Goal: Use online tool/utility: Utilize a website feature to perform a specific function

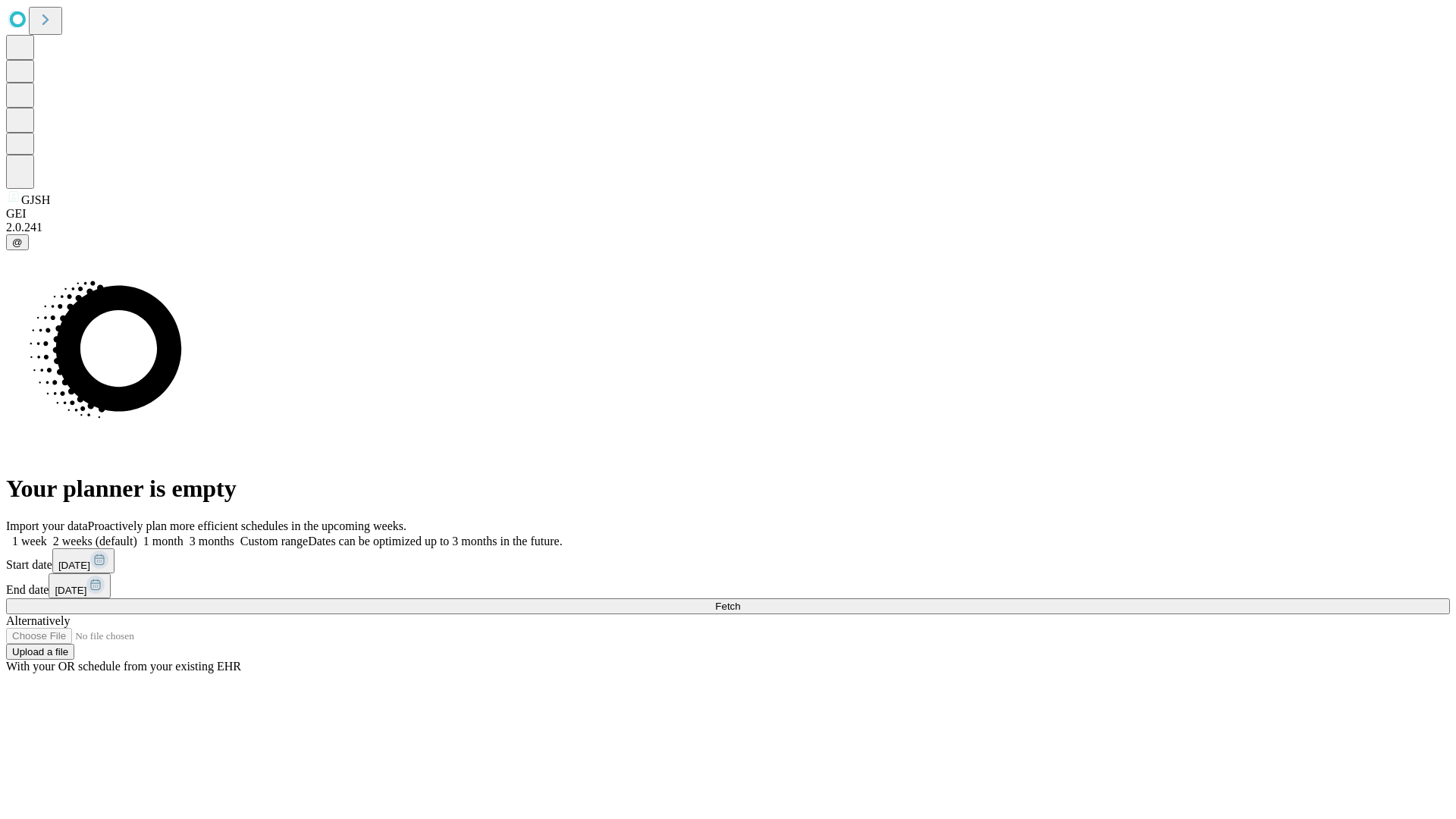
click at [740, 601] on span "Fetch" at bounding box center [727, 606] width 25 height 12
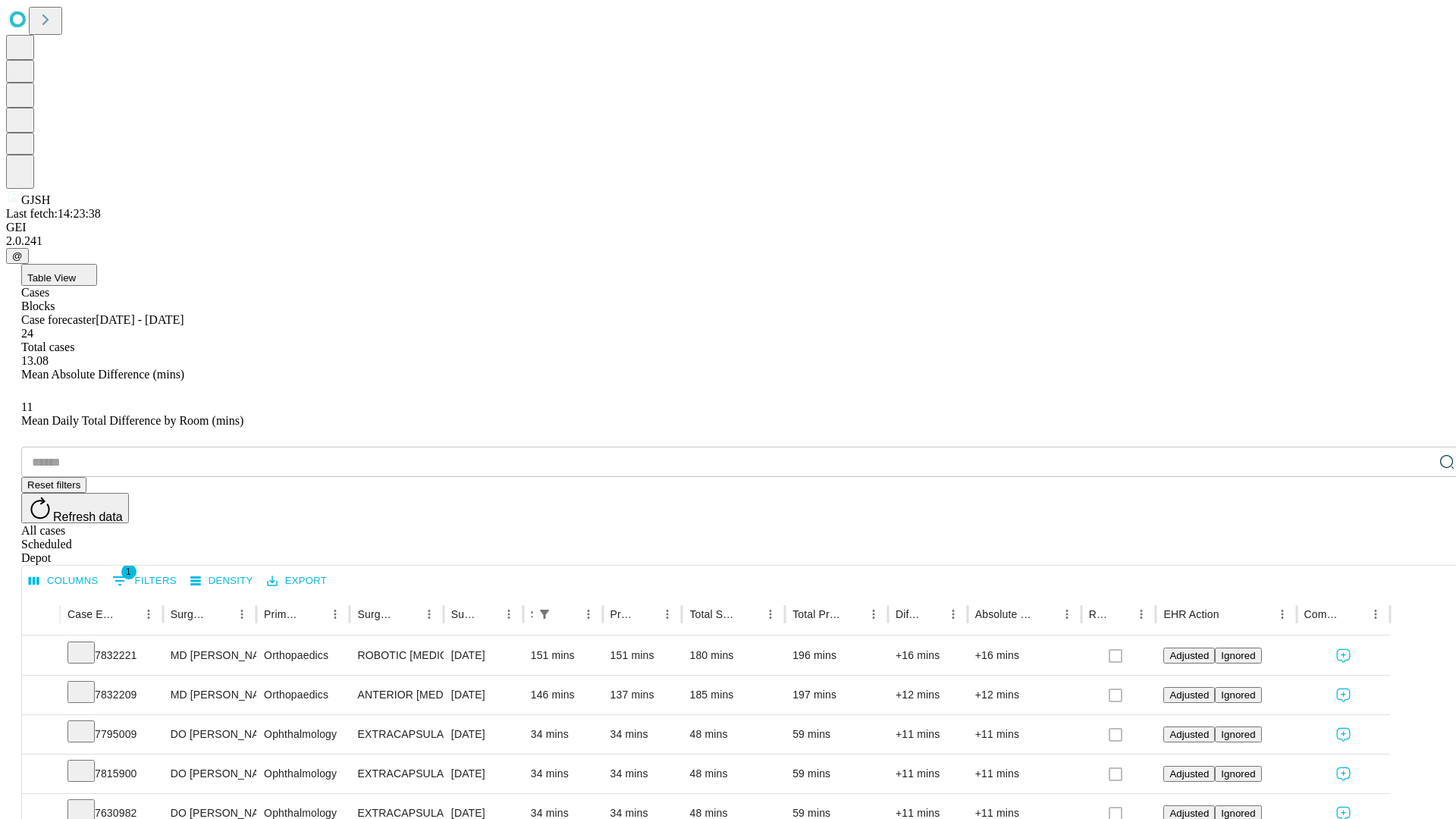
click at [75, 272] on span "Table View" at bounding box center [51, 278] width 49 height 12
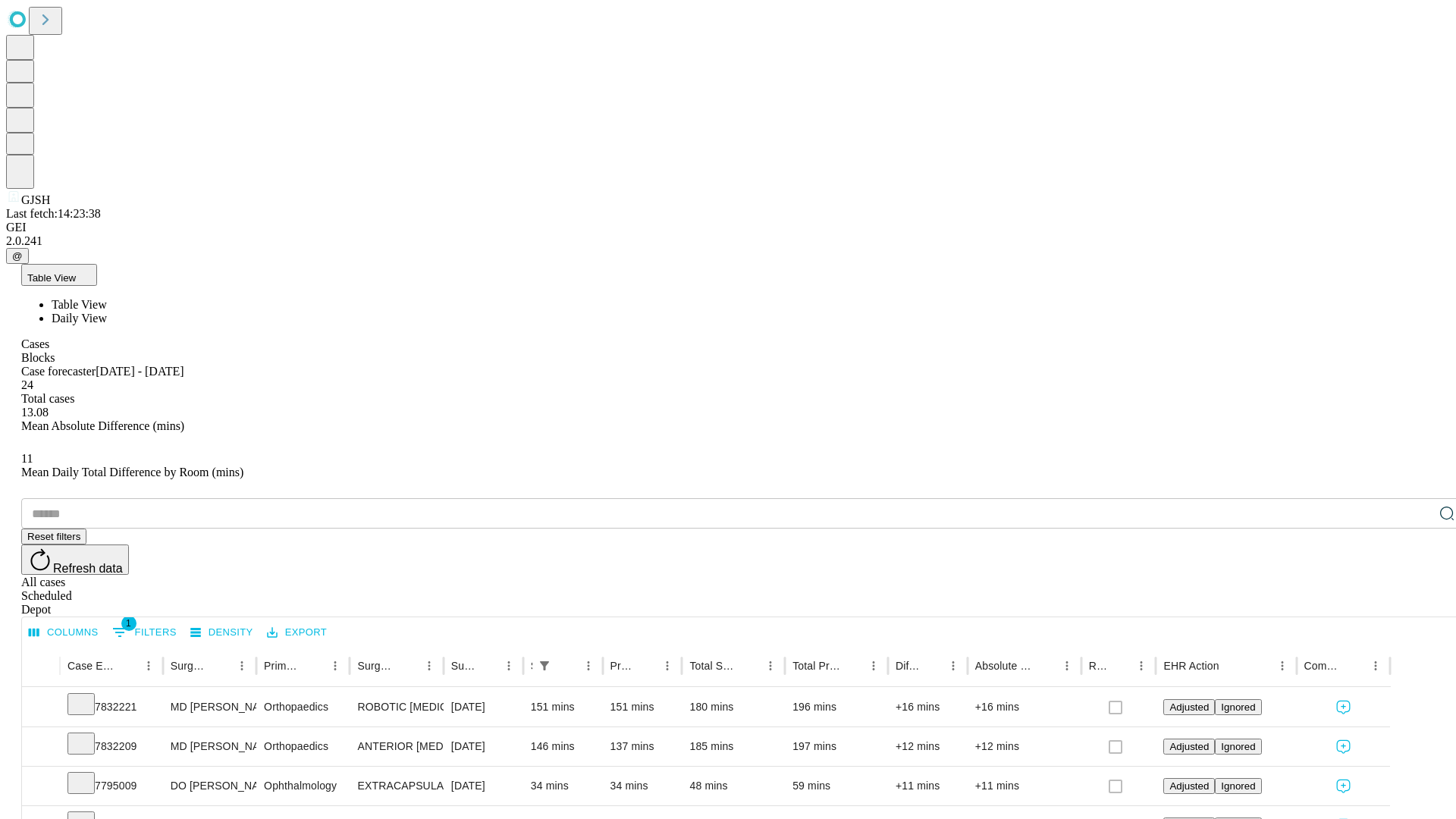
click at [107, 312] on span "Daily View" at bounding box center [79, 318] width 56 height 13
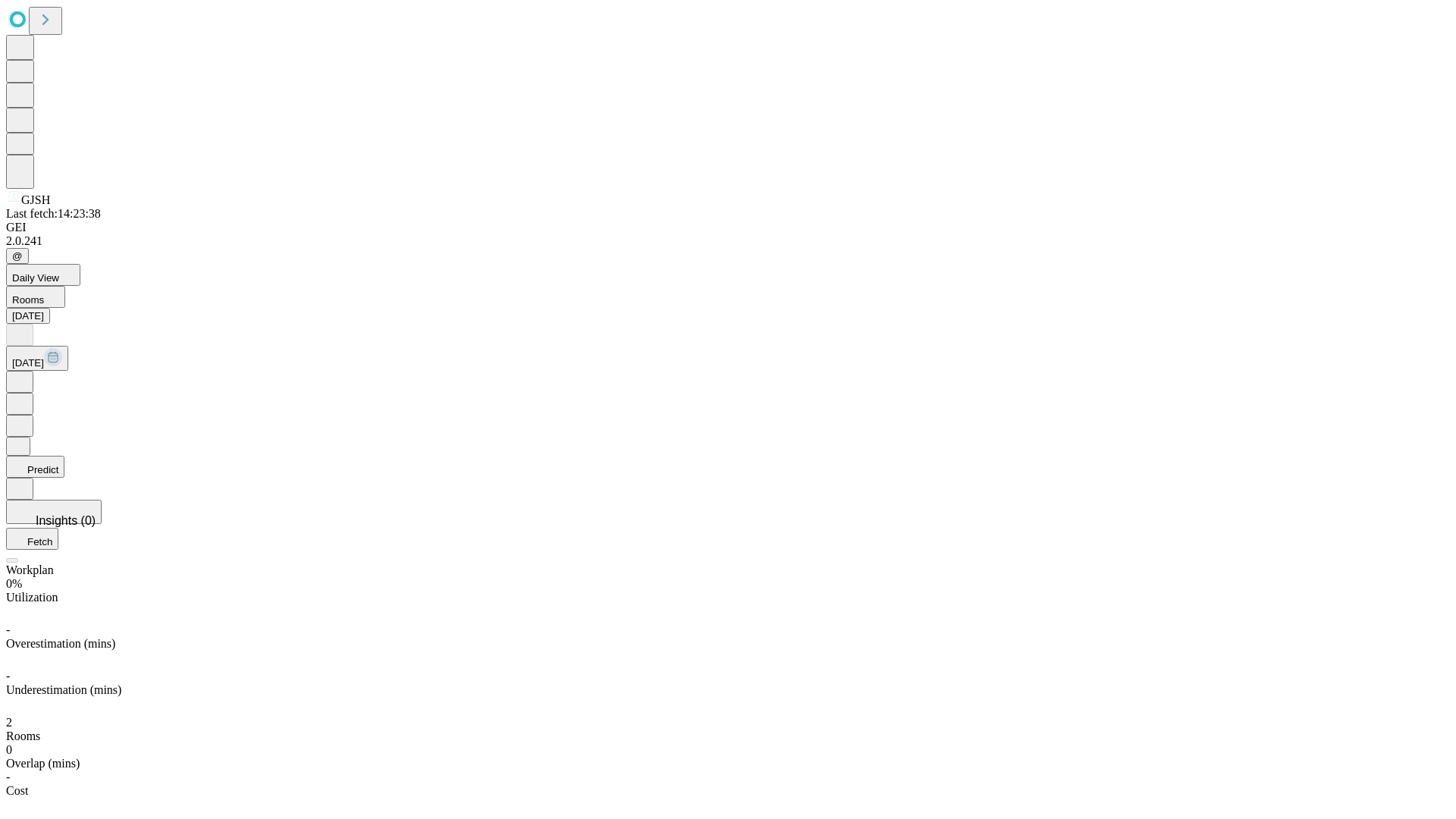
click at [65, 456] on button "Predict" at bounding box center [35, 467] width 58 height 22
